Goal: Check status: Check status

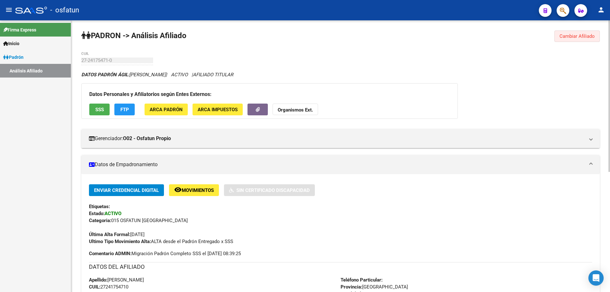
click at [585, 37] on span "Cambiar Afiliado" at bounding box center [577, 36] width 35 height 6
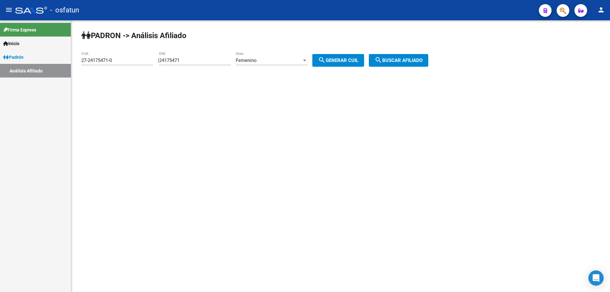
click at [114, 56] on div "27-24175471-0 CUIL" at bounding box center [117, 58] width 72 height 14
type input "1"
click at [193, 60] on input "24175471" at bounding box center [195, 61] width 72 height 6
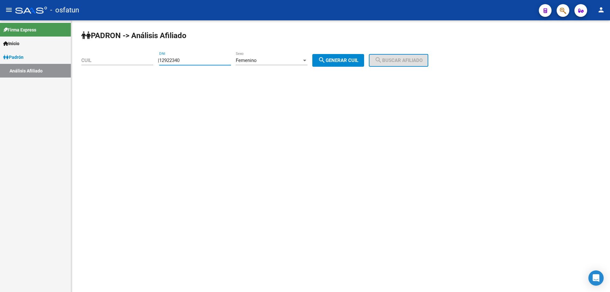
type input "12922340"
click at [302, 61] on div "Femenino" at bounding box center [269, 61] width 66 height 6
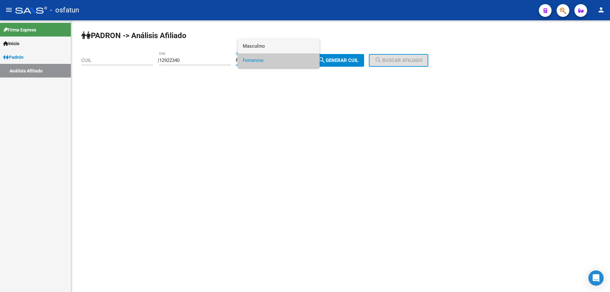
click at [275, 46] on span "Masculino" at bounding box center [279, 46] width 72 height 14
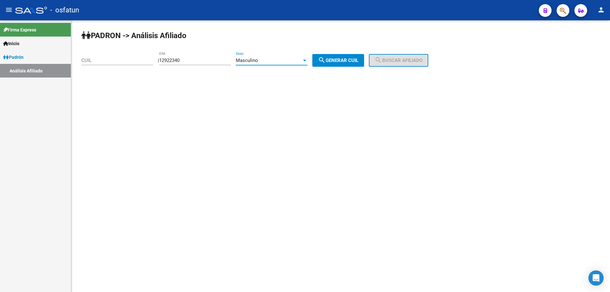
click at [338, 65] on button "search Generar CUIL" at bounding box center [338, 60] width 52 height 13
type input "20-12922340-6"
click at [422, 65] on button "search Buscar afiliado" at bounding box center [398, 60] width 59 height 13
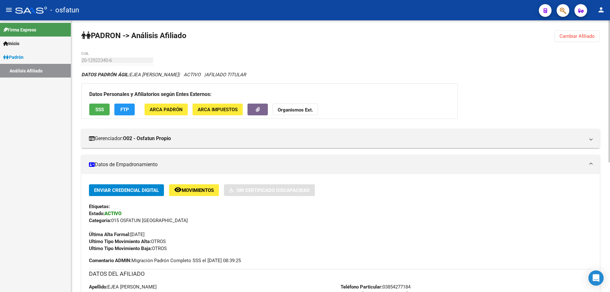
click at [303, 108] on strong "Organismos Ext." at bounding box center [295, 110] width 35 height 6
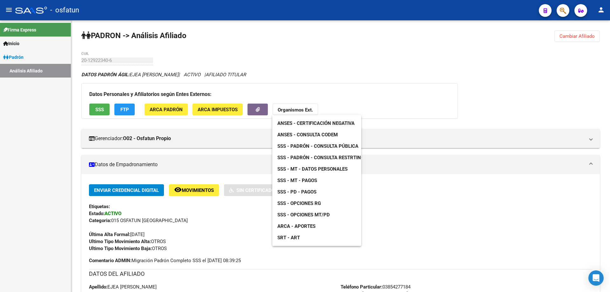
click at [299, 122] on span "ANSES - Certificación Negativa" at bounding box center [315, 123] width 77 height 6
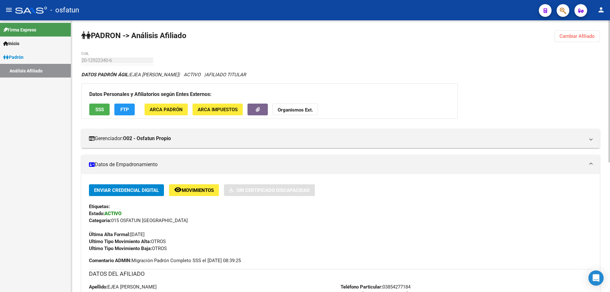
click at [299, 104] on button "Organismos Ext." at bounding box center [295, 110] width 45 height 12
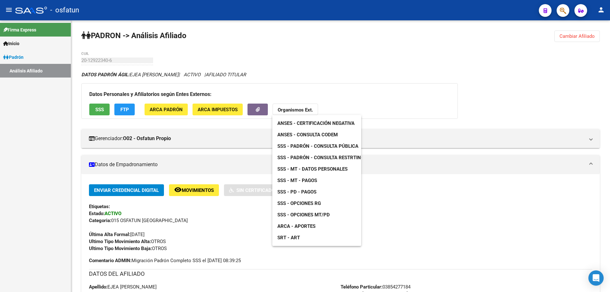
click at [298, 148] on span "SSS - Padrón - Consulta Pública" at bounding box center [317, 146] width 81 height 6
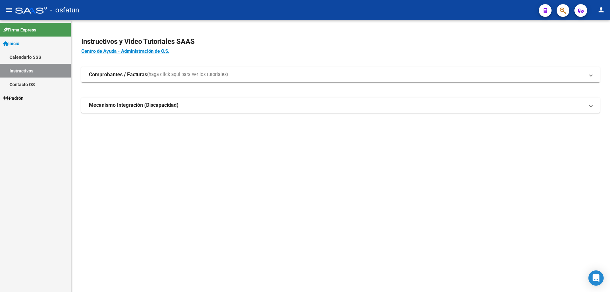
click at [11, 44] on span "Inicio" at bounding box center [11, 43] width 16 height 7
click at [19, 58] on span "Padrón" at bounding box center [13, 57] width 20 height 7
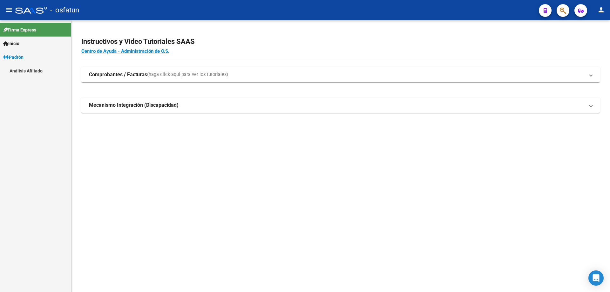
click at [18, 70] on link "Análisis Afiliado" at bounding box center [35, 71] width 71 height 14
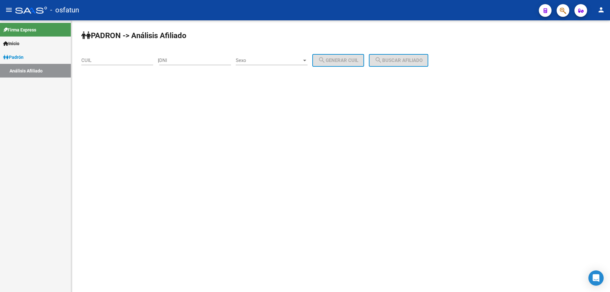
click at [188, 61] on input "DNI" at bounding box center [195, 61] width 72 height 6
type input "16051822"
click at [281, 58] on span "Sexo" at bounding box center [269, 61] width 66 height 6
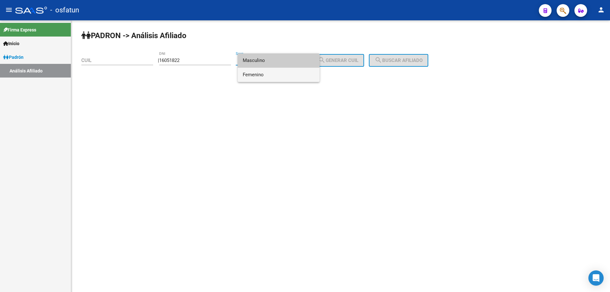
click at [280, 74] on span "Femenino" at bounding box center [279, 75] width 72 height 14
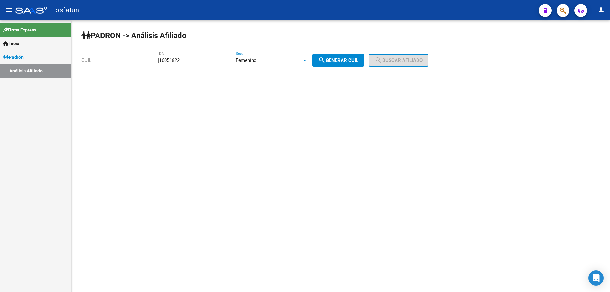
click at [338, 64] on button "search Generar CUIL" at bounding box center [338, 60] width 52 height 13
type input "27-16051822-2"
click at [411, 57] on button "search Buscar afiliado" at bounding box center [398, 60] width 59 height 13
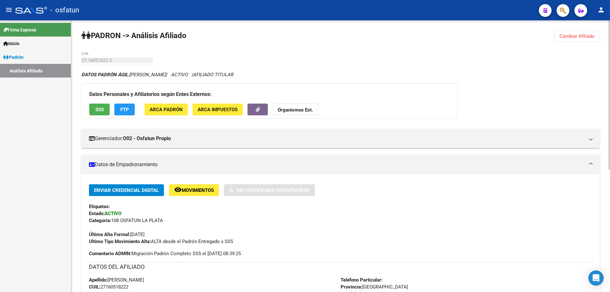
click at [294, 108] on strong "Organismos Ext." at bounding box center [295, 110] width 35 height 6
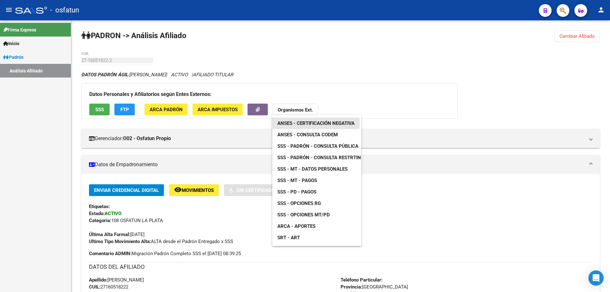
click at [295, 122] on span "ANSES - Certificación Negativa" at bounding box center [315, 123] width 77 height 6
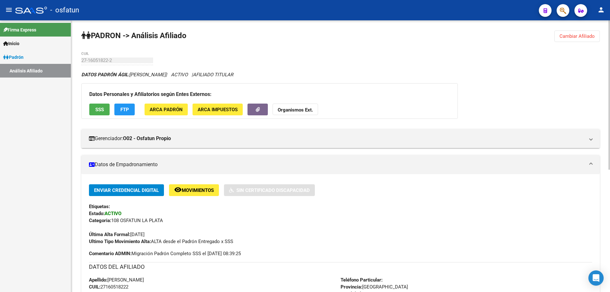
click at [299, 107] on strong "Organismos Ext." at bounding box center [295, 110] width 35 height 6
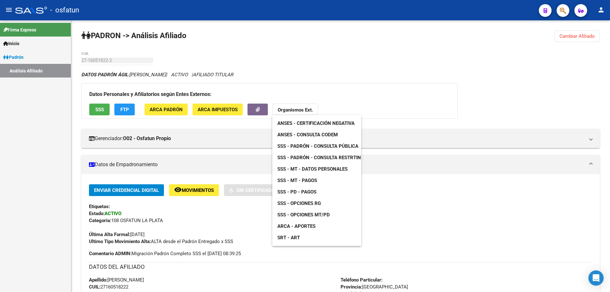
click at [307, 137] on span "ANSES - Consulta CODEM" at bounding box center [307, 135] width 60 height 6
